Goal: Find specific page/section: Find specific page/section

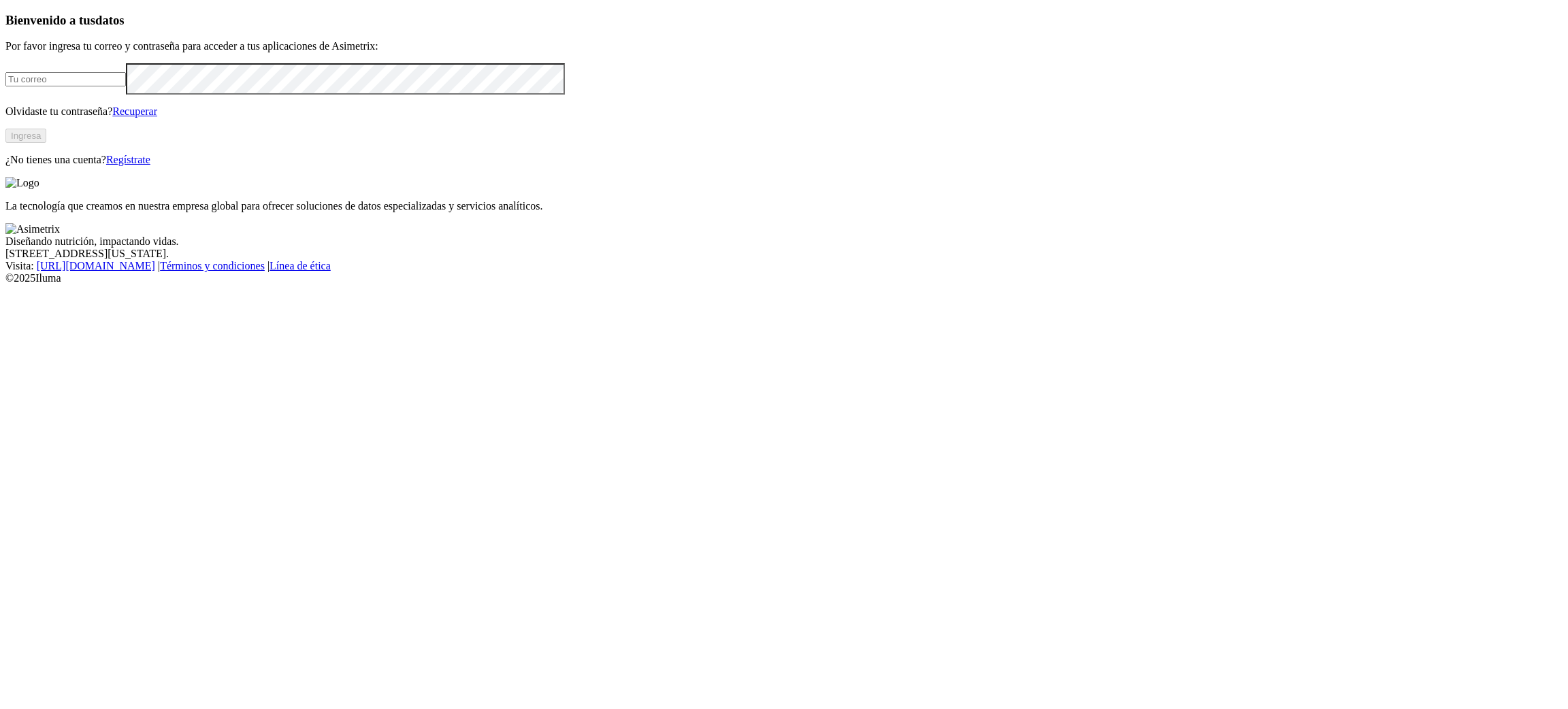
type input "[EMAIL_ADDRESS][PERSON_NAME][DOMAIN_NAME]"
drag, startPoint x: 324, startPoint y: 374, endPoint x: 319, endPoint y: 366, distance: 9.4
click at [46, 143] on button "Ingresa" at bounding box center [25, 135] width 41 height 14
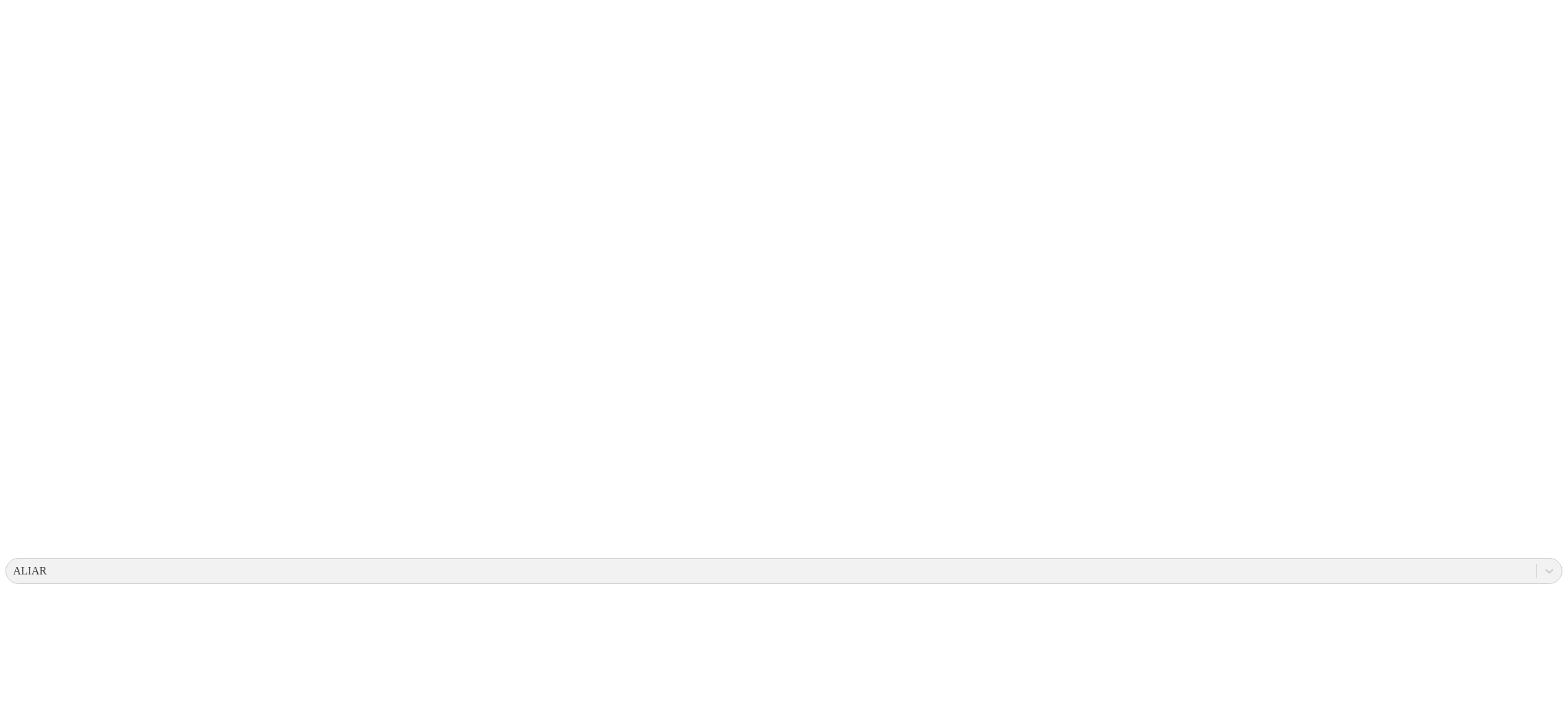
click at [26, 16] on icon at bounding box center [27, 280] width 43 height 549
